Goal: Subscribe to service/newsletter

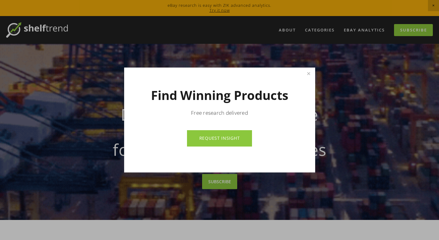
click at [354, 30] on div at bounding box center [219, 120] width 439 height 240
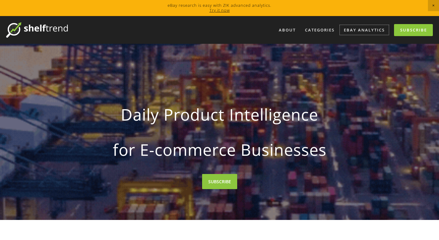
click at [354, 30] on link "eBay Analytics" at bounding box center [364, 30] width 49 height 10
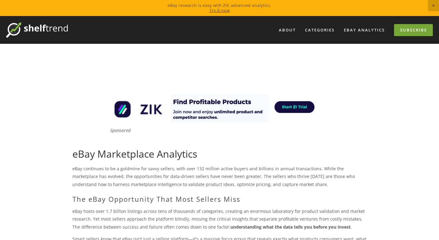
click at [406, 29] on link "Subscribe" at bounding box center [413, 30] width 39 height 12
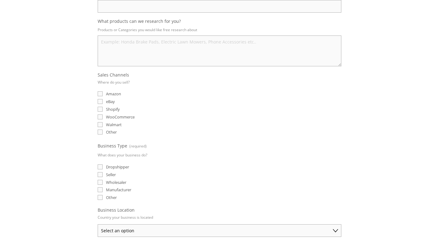
scroll to position [107, 0]
click at [438, 87] on html "eBay research is easy with ZIK advanced analytics. Try it now About Categories …" at bounding box center [219, 163] width 439 height 540
click at [102, 93] on input "Amazon" at bounding box center [100, 92] width 5 height 5
checkbox input "true"
click at [101, 100] on input "eBay" at bounding box center [100, 100] width 5 height 5
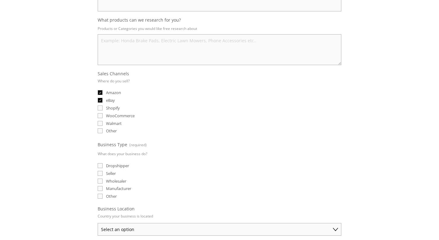
checkbox input "true"
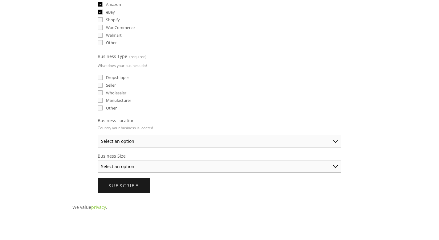
scroll to position [196, 0]
click at [326, 139] on select "Select an option Australia United States United Kingdom China Japan Germany Can…" at bounding box center [220, 140] width 244 height 13
select select "United Kingdom"
click at [98, 134] on select "Select an option Australia United States United Kingdom China Japan Germany Can…" at bounding box center [220, 140] width 244 height 13
click at [316, 163] on select "Select an option Solo Merchant (under $50K annual sales) Small Business ($50K -…" at bounding box center [220, 165] width 244 height 13
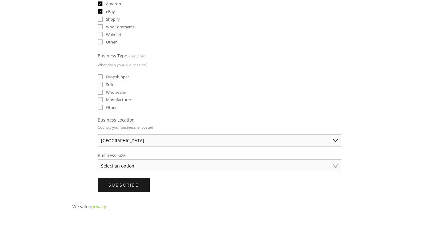
select select "Solo Merchant (under $50K annual sales)"
click at [98, 159] on select "Select an option Solo Merchant (under $50K annual sales) Small Business ($50K -…" at bounding box center [220, 165] width 244 height 13
click at [100, 75] on input "Dropshipper" at bounding box center [100, 76] width 5 height 5
checkbox input "true"
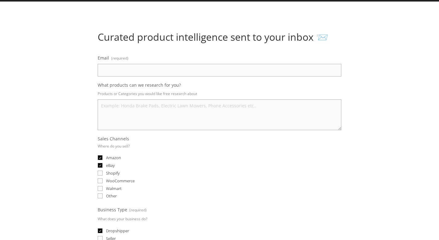
scroll to position [42, 0]
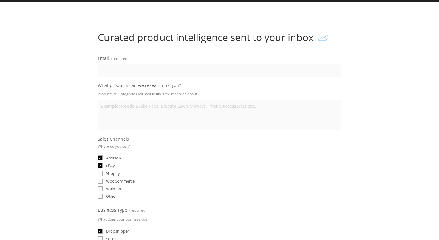
click at [266, 67] on input "Email (required)" at bounding box center [220, 70] width 244 height 13
type input "pmaryngozi@gmail.com"
click at [179, 111] on textarea "What products can we research for you?" at bounding box center [220, 114] width 244 height 31
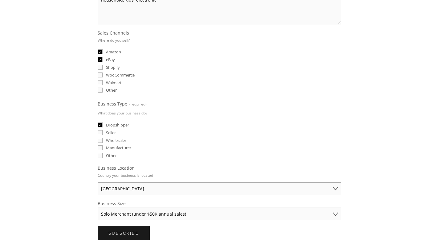
scroll to position [295, 0]
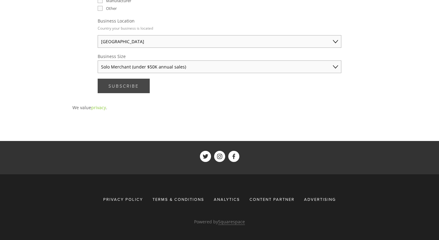
type textarea "household, kids, electronic"
click at [127, 84] on span "Subscribe" at bounding box center [123, 86] width 30 height 6
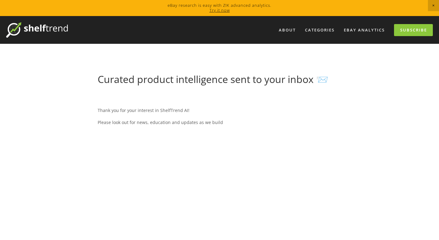
click at [220, 12] on link "Try it now" at bounding box center [219, 10] width 20 height 6
